Goal: Task Accomplishment & Management: Use online tool/utility

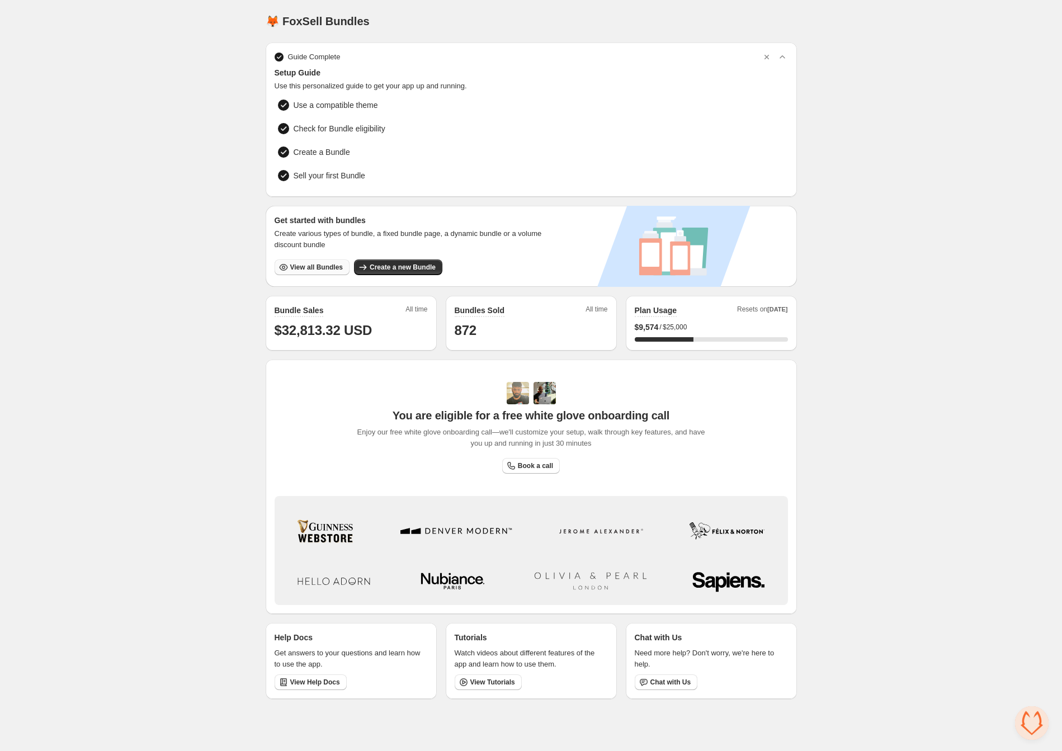
click at [315, 263] on span "View all Bundles" at bounding box center [316, 267] width 53 height 9
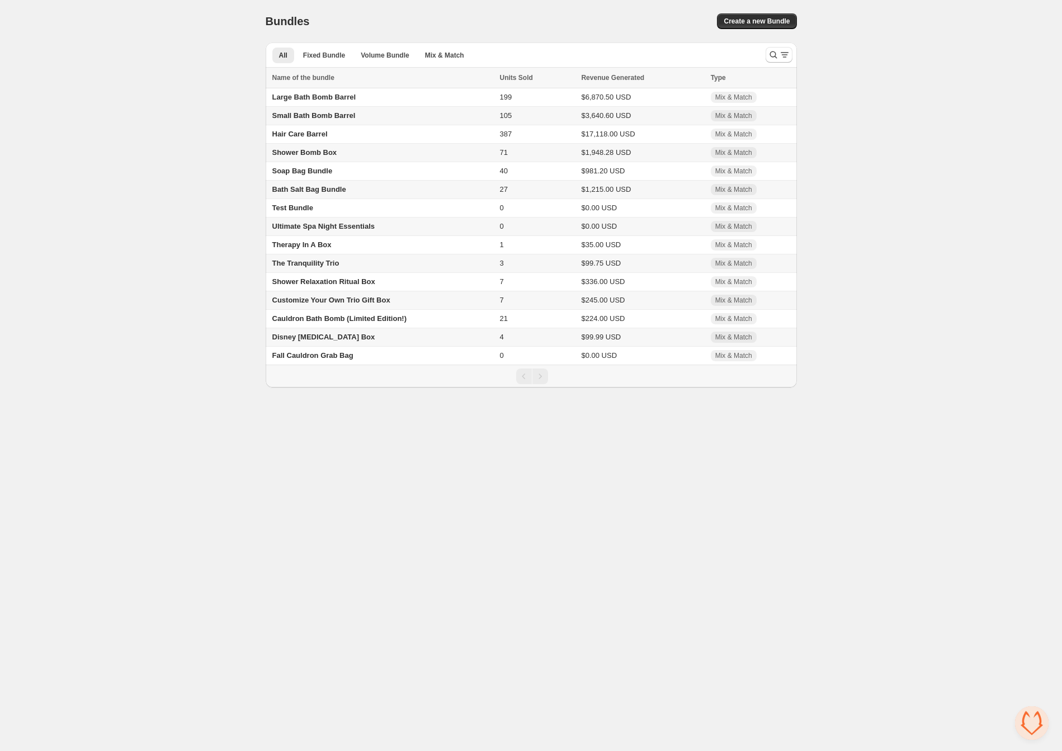
click at [319, 340] on span "Disney [MEDICAL_DATA] Box" at bounding box center [323, 337] width 103 height 8
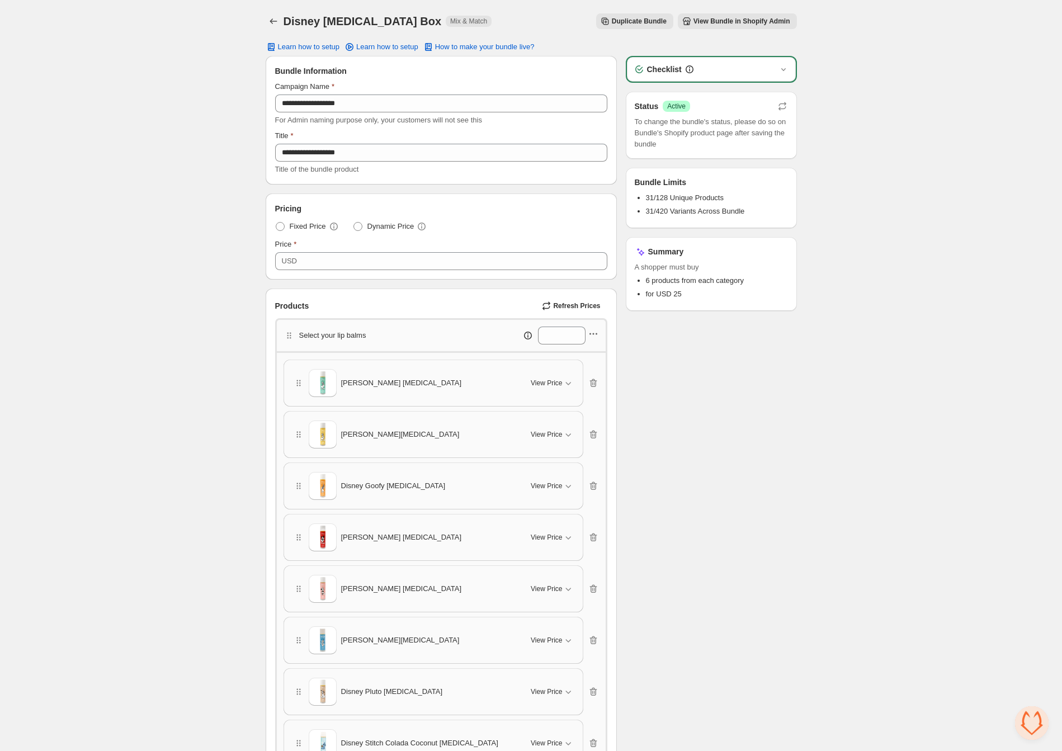
click at [593, 333] on icon "button" at bounding box center [593, 334] width 2 height 2
click at [607, 371] on span "Edit products" at bounding box center [599, 373] width 60 height 11
click at [270, 19] on icon "Back" at bounding box center [273, 21] width 11 height 11
